Goal: Information Seeking & Learning: Learn about a topic

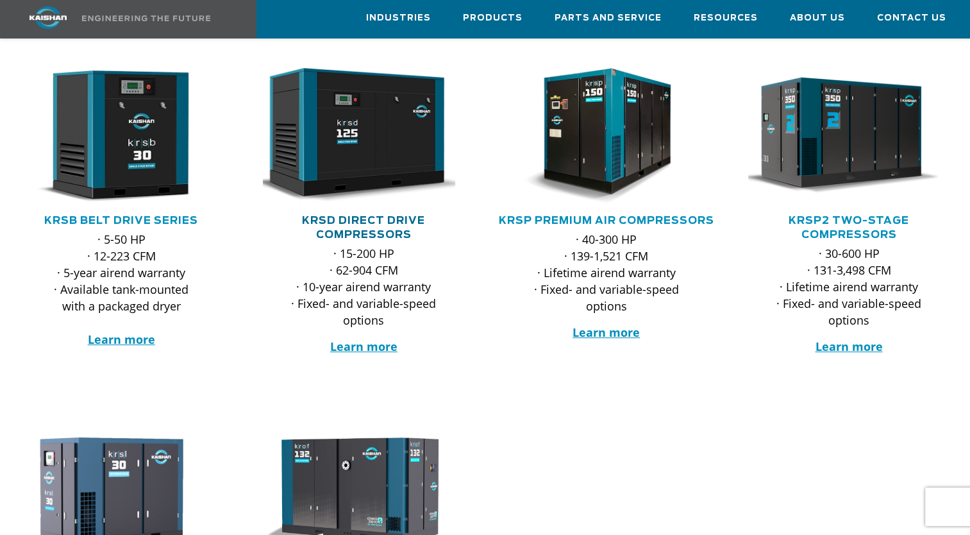
scroll to position [197, 0]
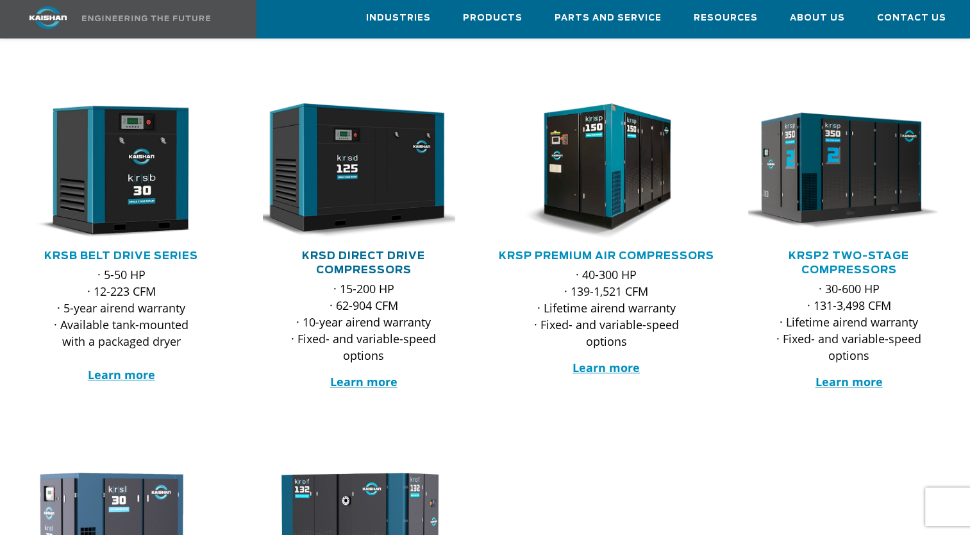
click at [382, 251] on link "KRSD Direct Drive Compressors" at bounding box center [363, 263] width 123 height 24
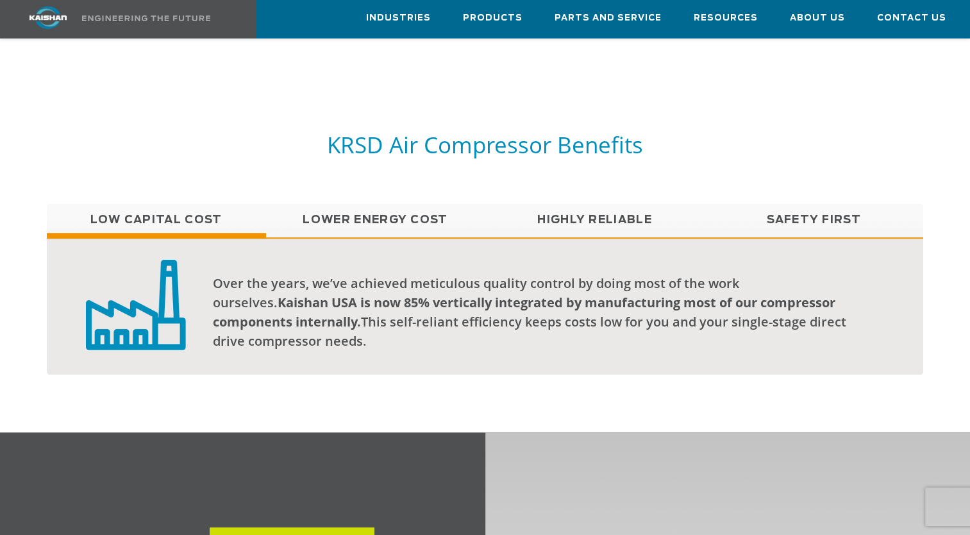
scroll to position [954, 0]
click at [398, 203] on link "Lower Energy Cost" at bounding box center [375, 219] width 219 height 32
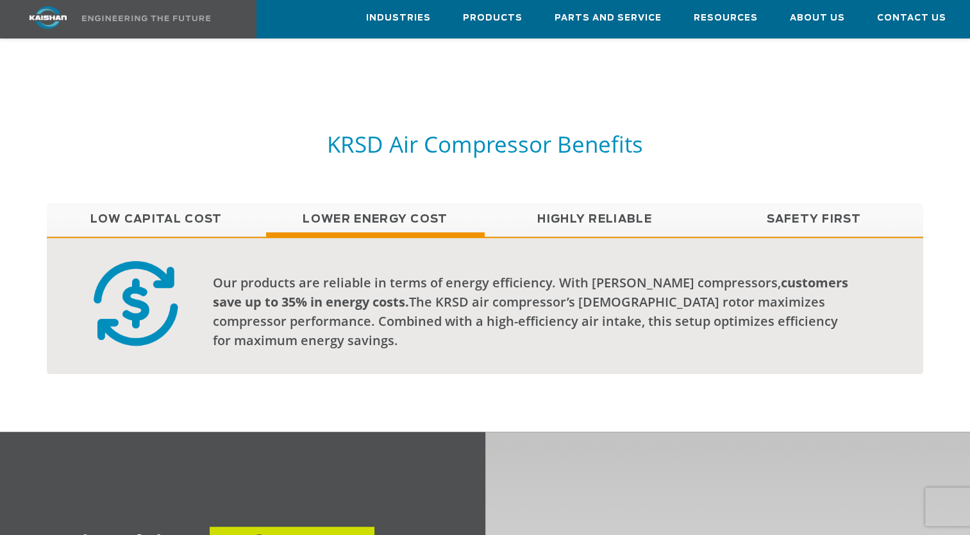
click at [616, 203] on link "Highly Reliable" at bounding box center [594, 219] width 219 height 32
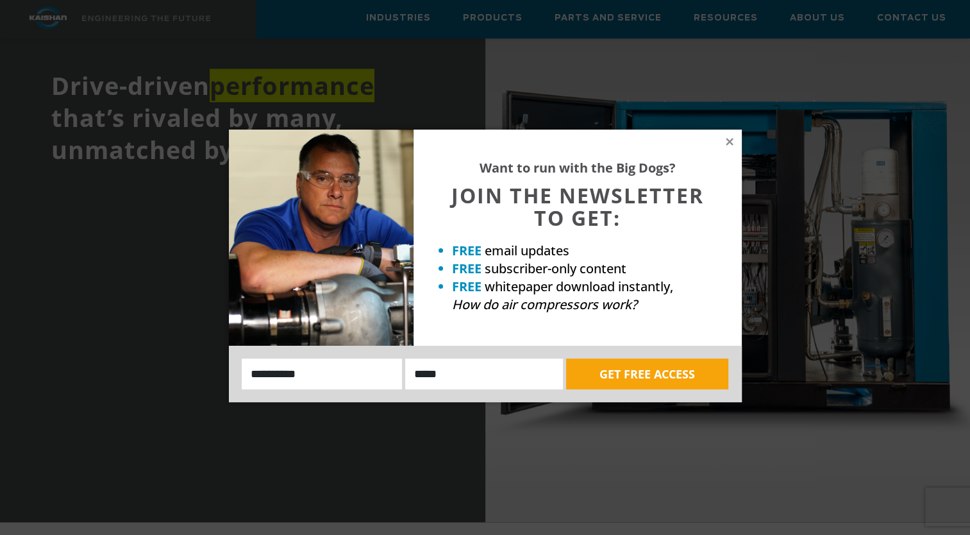
scroll to position [669, 0]
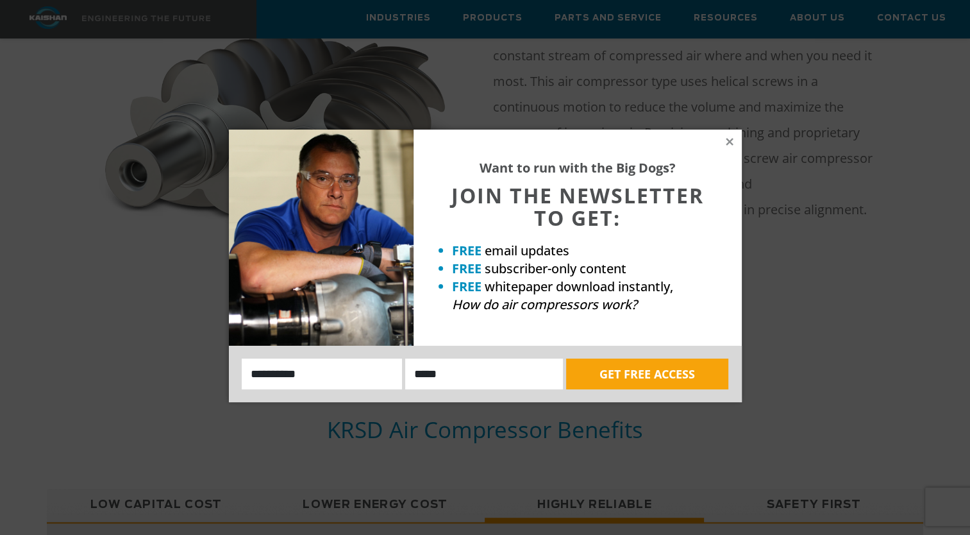
click at [54, 24] on div "Want to run with the Big Dogs? JOIN THE NEWSLETTER TO GET: FREE email updates F…" at bounding box center [485, 267] width 970 height 535
